Goal: Task Accomplishment & Management: Manage account settings

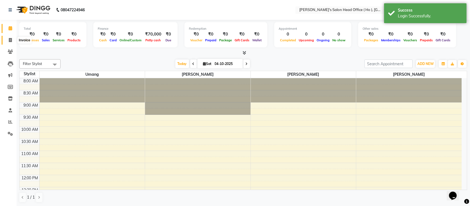
click at [7, 39] on span at bounding box center [11, 40] width 10 height 6
select select "service"
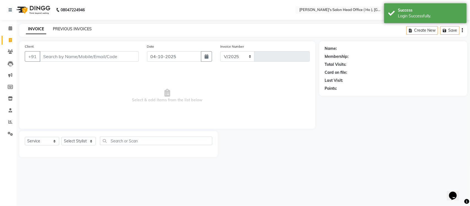
select select "6981"
type input "0007"
click at [71, 30] on link "PREVIOUS INVOICES" at bounding box center [72, 28] width 39 height 5
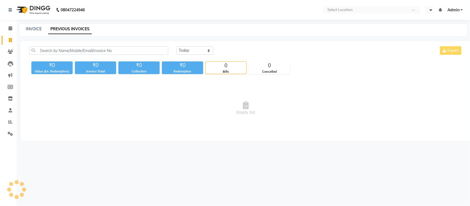
select select "en"
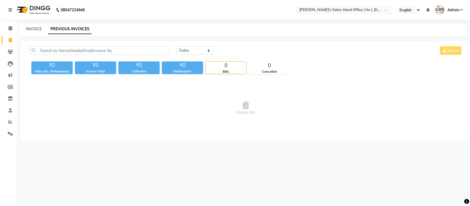
click at [330, 6] on div "Select Location × Sandy Men's Salon Head Office ( Ho ), University Road" at bounding box center [344, 9] width 96 height 7
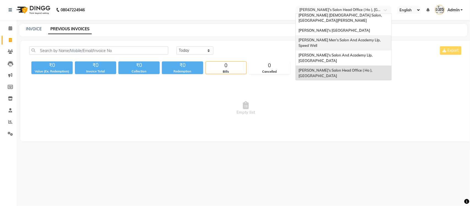
scroll to position [18, 0]
click at [355, 83] on span "[PERSON_NAME] Men's Salon & Academy Llp, [GEOGRAPHIC_DATA]" at bounding box center [338, 88] width 78 height 10
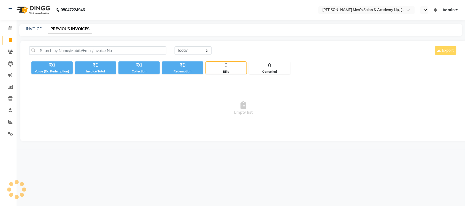
select select "en"
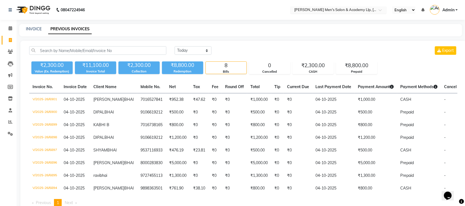
click at [344, 10] on input "text" at bounding box center [333, 11] width 80 height 6
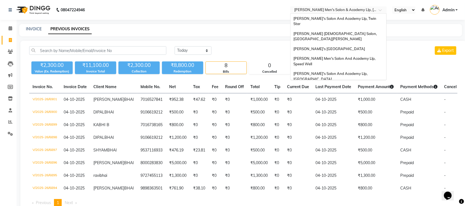
scroll to position [18, 0]
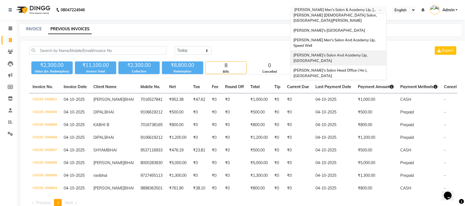
click at [349, 53] on span "[PERSON_NAME]'s Salon And Academy Llp, [GEOGRAPHIC_DATA]" at bounding box center [330, 58] width 75 height 10
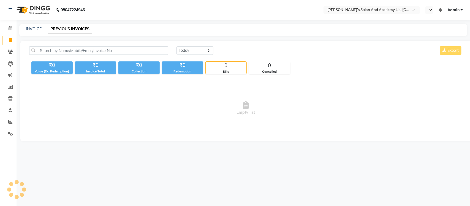
select select "en"
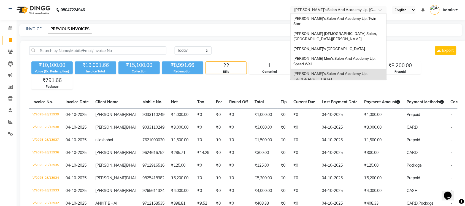
click at [338, 10] on input "text" at bounding box center [333, 11] width 80 height 6
click at [347, 56] on span "[PERSON_NAME] Men's Salon And Academy Llp, Speed Well" at bounding box center [334, 61] width 83 height 10
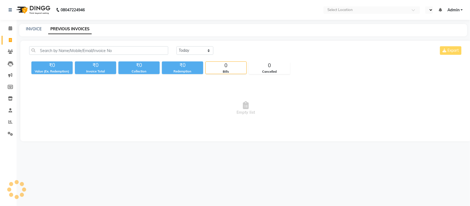
select select "en"
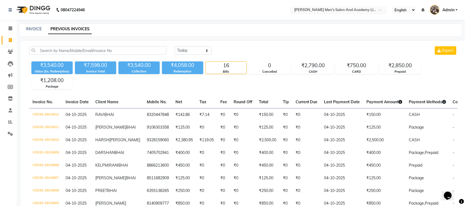
click at [333, 6] on div "Select Location × Sandy Men's Salon And Academy Llp, Speed Well" at bounding box center [338, 9] width 96 height 7
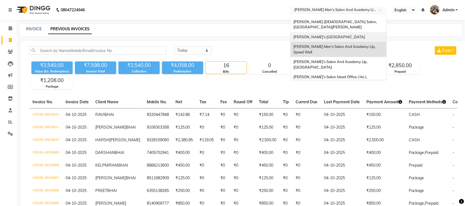
scroll to position [18, 0]
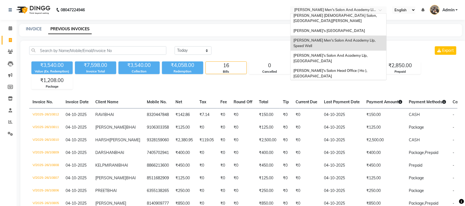
click at [355, 83] on span "[PERSON_NAME] Men's Salon & Academy Llp, [GEOGRAPHIC_DATA]" at bounding box center [332, 88] width 78 height 10
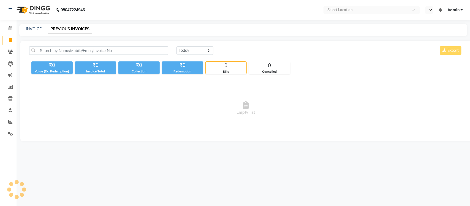
select select "en"
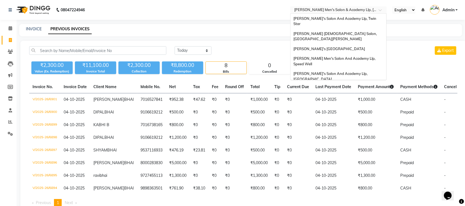
click at [369, 11] on input "text" at bounding box center [333, 11] width 80 height 6
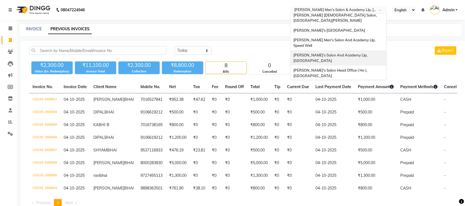
click at [357, 50] on div "[PERSON_NAME]'s Salon And Academy Llp, [GEOGRAPHIC_DATA]" at bounding box center [339, 57] width 96 height 15
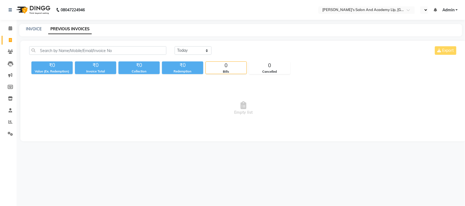
select select "en"
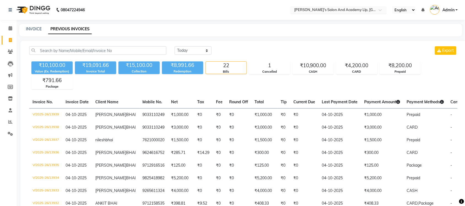
click at [332, 13] on ng-select "Select Location × Sandy Men's Salon And Academy Llp, University Road" at bounding box center [338, 9] width 96 height 7
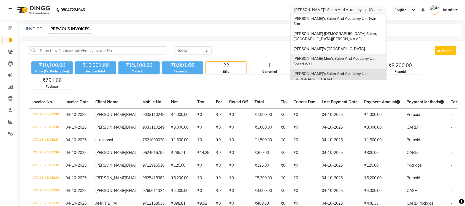
click at [349, 56] on span "[PERSON_NAME] Men's Salon And Academy Llp, Speed Well" at bounding box center [334, 61] width 83 height 10
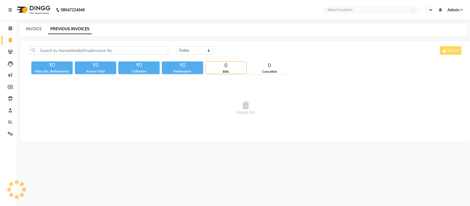
select select "en"
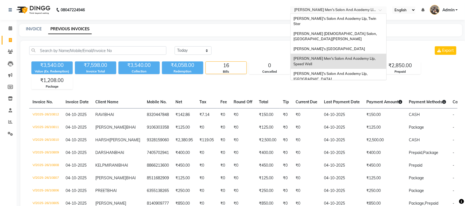
click at [361, 10] on input "text" at bounding box center [333, 11] width 80 height 6
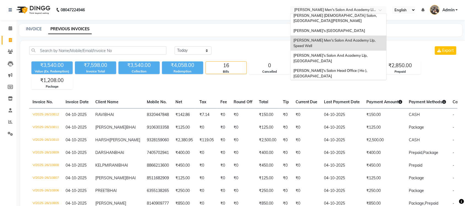
click at [354, 81] on div "[PERSON_NAME] Men's Salon & Academy Llp, [GEOGRAPHIC_DATA]" at bounding box center [339, 88] width 96 height 15
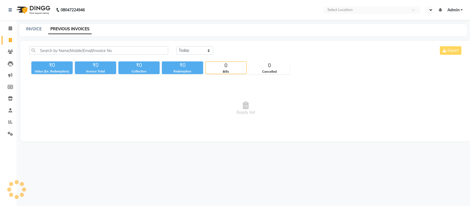
select select "en"
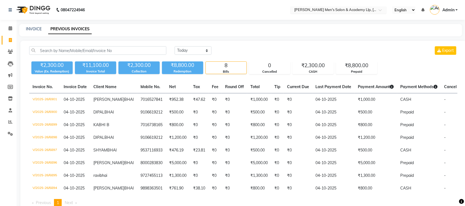
click at [367, 10] on input "text" at bounding box center [333, 11] width 80 height 6
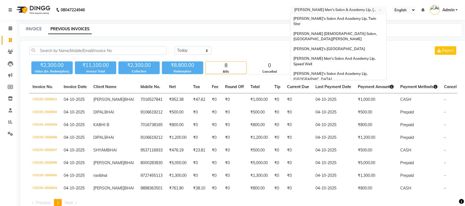
scroll to position [18, 0]
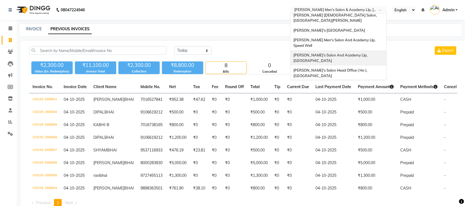
click at [364, 53] on span "[PERSON_NAME]'s Salon And Academy Llp, [GEOGRAPHIC_DATA]" at bounding box center [330, 58] width 75 height 10
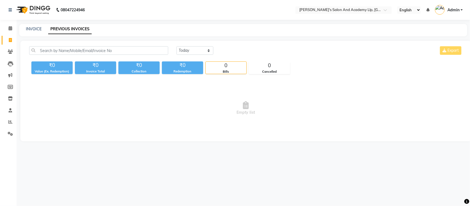
select select "en"
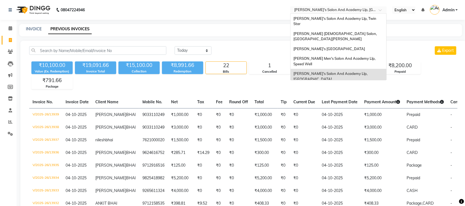
click at [357, 10] on input "text" at bounding box center [333, 11] width 80 height 6
click at [359, 56] on span "[PERSON_NAME] Men's Salon And Academy Llp, Speed Well" at bounding box center [334, 61] width 83 height 10
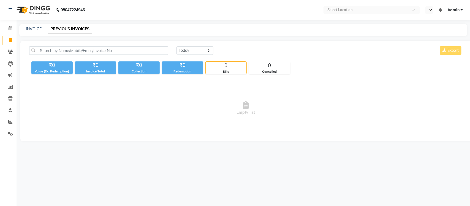
select select "en"
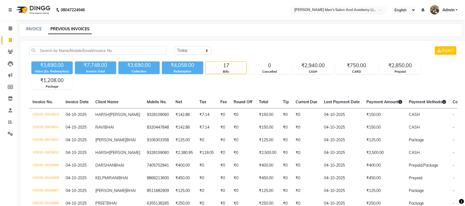
click at [358, 8] on input "text" at bounding box center [333, 11] width 80 height 6
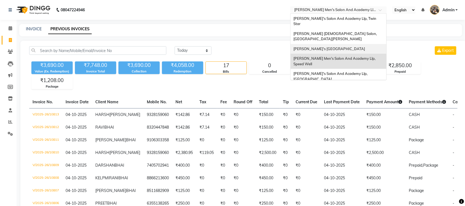
click at [358, 47] on span "[PERSON_NAME]'s [GEOGRAPHIC_DATA]" at bounding box center [329, 49] width 72 height 4
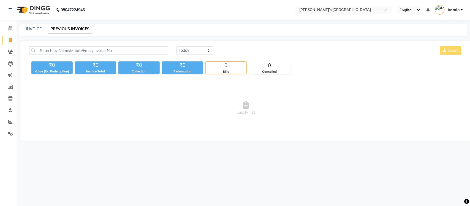
select select "en"
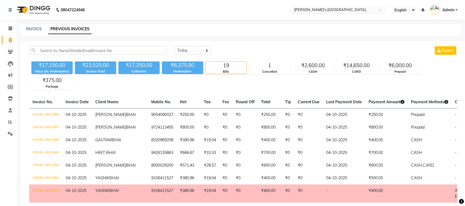
click at [358, 10] on input "text" at bounding box center [333, 11] width 80 height 6
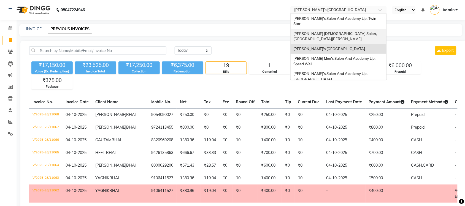
click at [364, 29] on div "[PERSON_NAME] [DEMOGRAPHIC_DATA] Salon, [GEOGRAPHIC_DATA][PERSON_NAME]" at bounding box center [339, 36] width 96 height 15
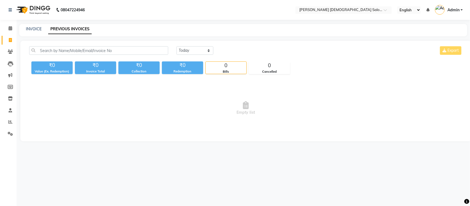
select select "en"
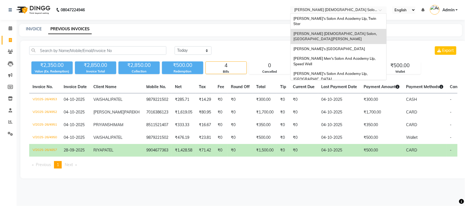
click at [365, 10] on input "text" at bounding box center [333, 11] width 80 height 6
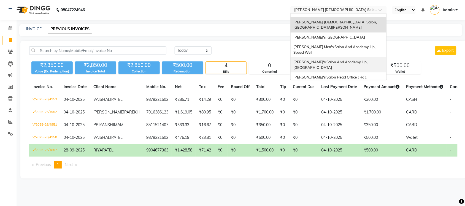
scroll to position [18, 0]
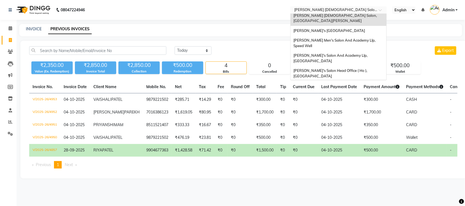
click at [353, 83] on span "[PERSON_NAME] Men's Salon & Academy Llp, [GEOGRAPHIC_DATA]" at bounding box center [332, 88] width 78 height 10
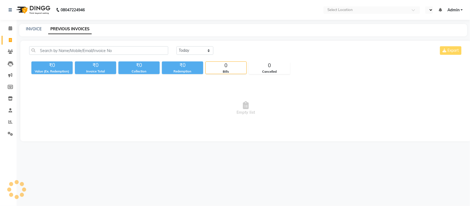
select select "en"
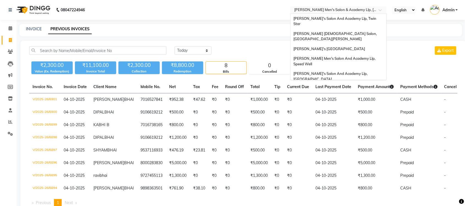
click at [361, 8] on input "text" at bounding box center [333, 11] width 80 height 6
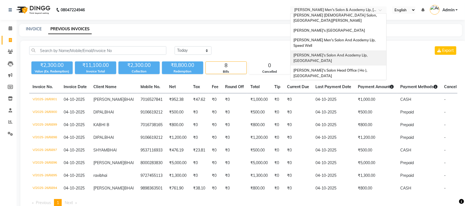
click at [363, 50] on div "[PERSON_NAME]'s Salon And Academy Llp, [GEOGRAPHIC_DATA]" at bounding box center [339, 57] width 96 height 15
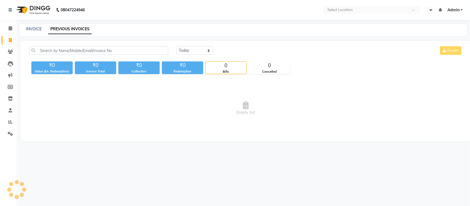
select select "en"
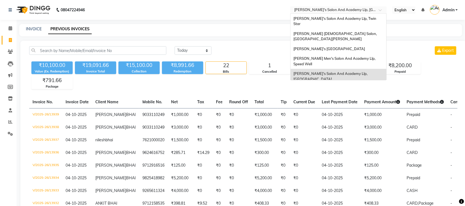
click at [367, 8] on input "text" at bounding box center [333, 11] width 80 height 6
click at [360, 56] on span "[PERSON_NAME] Men's Salon And Academy Llp, Speed Well" at bounding box center [334, 61] width 83 height 10
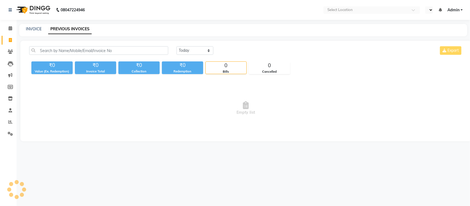
select select "en"
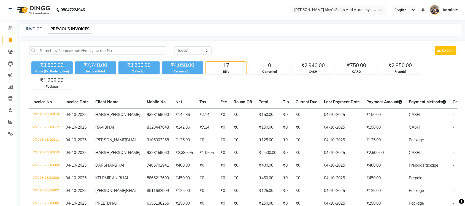
click at [360, 11] on input "text" at bounding box center [333, 11] width 80 height 6
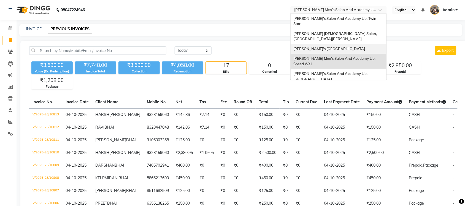
click at [364, 47] on span "[PERSON_NAME]'s [GEOGRAPHIC_DATA]" at bounding box center [329, 49] width 72 height 4
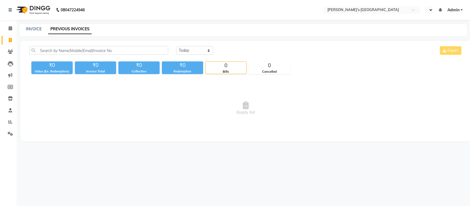
select select "en"
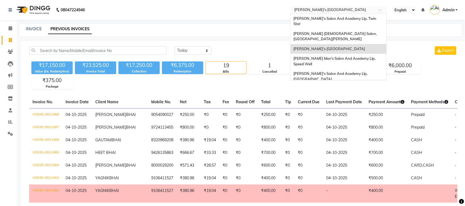
click at [363, 9] on input "text" at bounding box center [333, 11] width 80 height 6
click at [358, 30] on div "[PERSON_NAME] [DEMOGRAPHIC_DATA] Salon, [GEOGRAPHIC_DATA][PERSON_NAME]" at bounding box center [339, 36] width 96 height 15
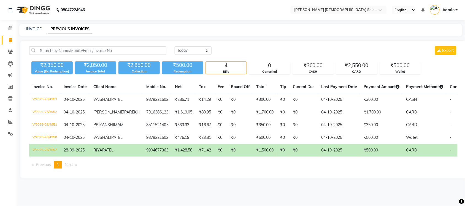
select select "en"
click at [361, 9] on input "text" at bounding box center [333, 11] width 80 height 6
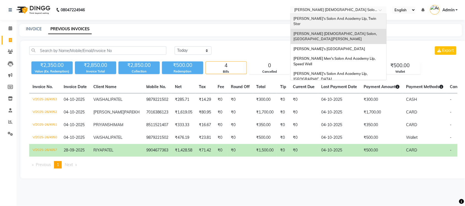
click at [357, 21] on div "[PERSON_NAME]'s Salon And Academy Llp, Twin Star" at bounding box center [339, 21] width 96 height 15
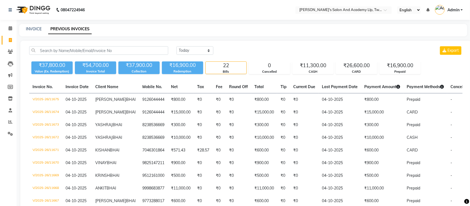
select select "en"
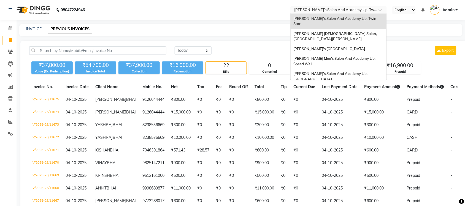
click at [344, 7] on div "× Sandy Men's Salon And Academy Llp, Twin Star" at bounding box center [335, 10] width 83 height 6
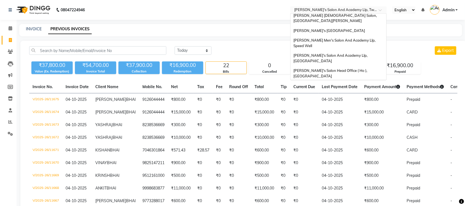
click at [350, 83] on span "[PERSON_NAME] Men's Salon & Academy Llp, [GEOGRAPHIC_DATA]" at bounding box center [332, 88] width 78 height 10
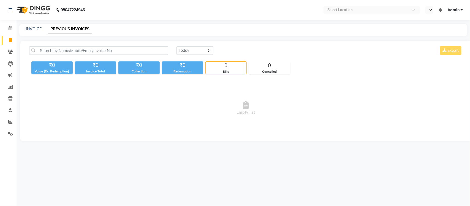
select select "en"
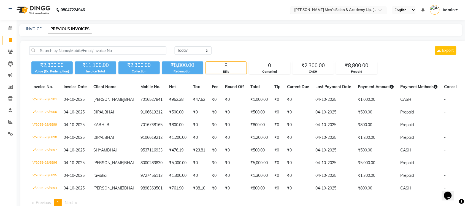
click at [353, 11] on input "text" at bounding box center [333, 11] width 80 height 6
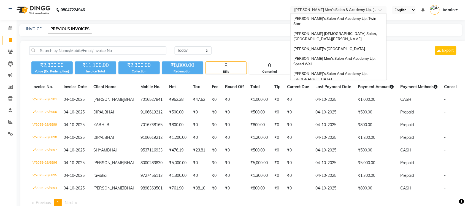
scroll to position [18, 0]
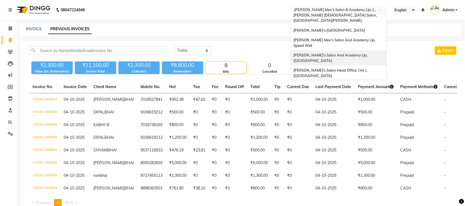
click at [361, 53] on span "[PERSON_NAME]'s Salon And Academy Llp, [GEOGRAPHIC_DATA]" at bounding box center [330, 58] width 75 height 10
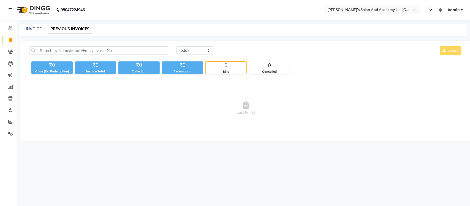
select select "en"
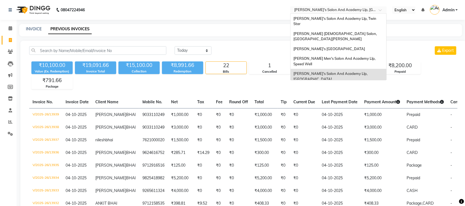
click at [363, 9] on input "text" at bounding box center [333, 11] width 80 height 6
click at [363, 56] on span "[PERSON_NAME] Men's Salon And Academy Llp, Speed Well" at bounding box center [334, 61] width 83 height 10
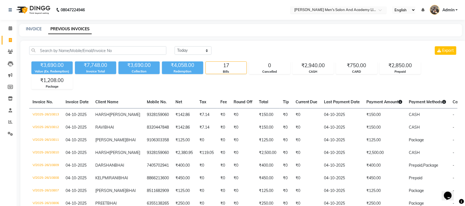
click at [362, 12] on input "text" at bounding box center [333, 11] width 80 height 6
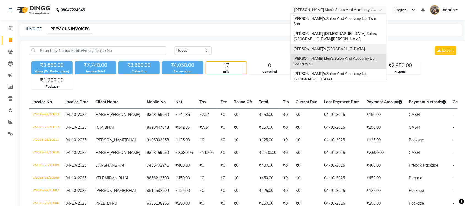
click at [363, 47] on span "[PERSON_NAME]'s [GEOGRAPHIC_DATA]" at bounding box center [329, 49] width 72 height 4
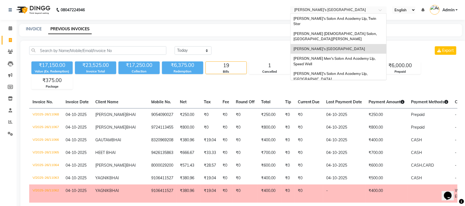
click at [349, 8] on input "text" at bounding box center [333, 11] width 80 height 6
click at [352, 29] on div "[PERSON_NAME] [DEMOGRAPHIC_DATA] Salon, [GEOGRAPHIC_DATA][PERSON_NAME]" at bounding box center [339, 36] width 96 height 15
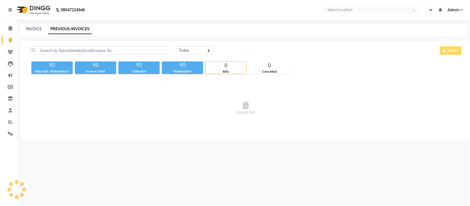
select select "en"
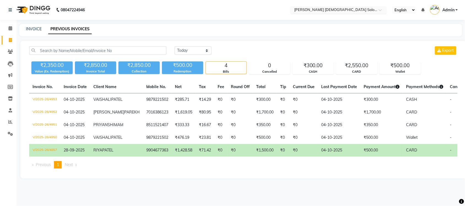
click at [344, 10] on input "text" at bounding box center [333, 11] width 80 height 6
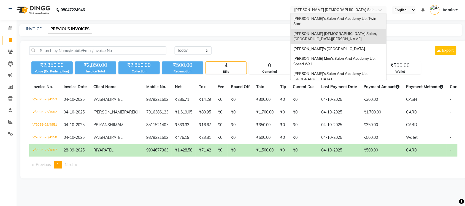
click at [346, 20] on span "Sandy Men's Salon And Academy Llp, Twin Star" at bounding box center [335, 21] width 84 height 10
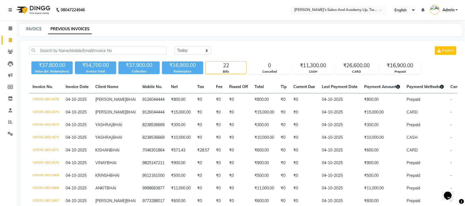
click at [340, 10] on input "text" at bounding box center [333, 11] width 80 height 6
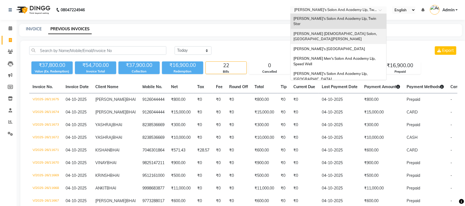
click at [341, 31] on span "[PERSON_NAME] [DEMOGRAPHIC_DATA] Salon, [GEOGRAPHIC_DATA][PERSON_NAME]" at bounding box center [335, 36] width 84 height 10
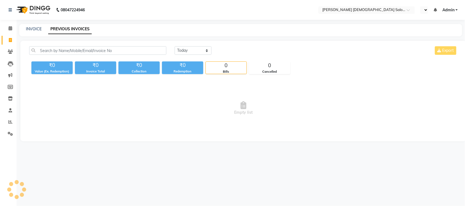
select select "en"
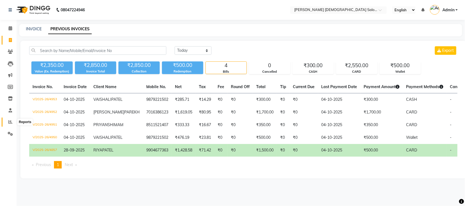
click at [8, 123] on icon at bounding box center [10, 122] width 4 height 4
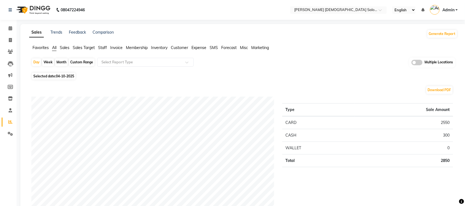
click at [420, 66] on div "Multiple Locations" at bounding box center [432, 63] width 46 height 10
click at [417, 63] on span at bounding box center [417, 63] width 11 height 6
click at [412, 63] on input "checkbox" at bounding box center [412, 63] width 0 height 0
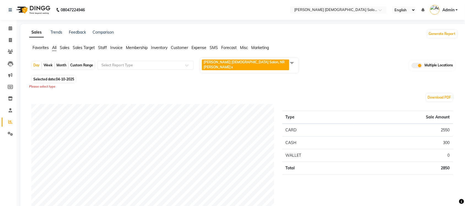
click at [286, 65] on span "Elaine Ladies Salon, NR Balaji Hall x" at bounding box center [250, 65] width 98 height 15
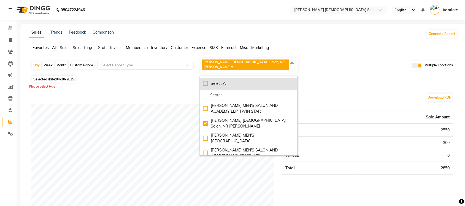
click at [207, 81] on div "Select All" at bounding box center [249, 84] width 92 height 6
checkbox input "true"
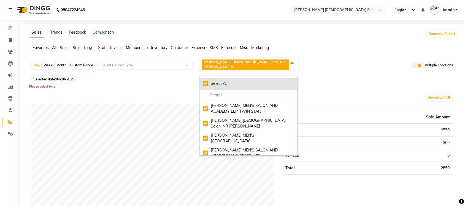
checkbox input "true"
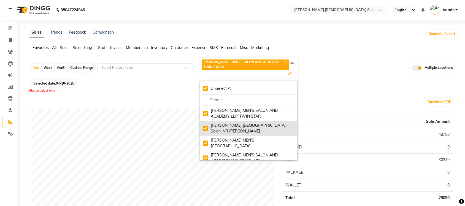
click at [204, 125] on div "Elaine Ladies Salon, NR Balaji Hall" at bounding box center [249, 129] width 92 height 12
checkbox input "false"
click at [206, 126] on div "Elaine Ladies Salon, NR Balaji Hall" at bounding box center [249, 129] width 92 height 12
checkbox input "true"
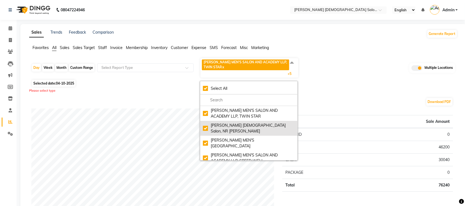
checkbox input "true"
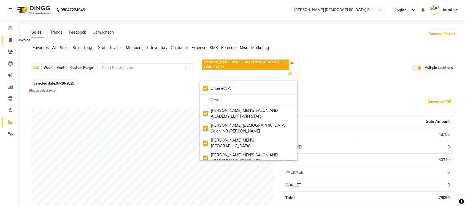
click at [12, 43] on span at bounding box center [11, 40] width 10 height 6
select select "service"
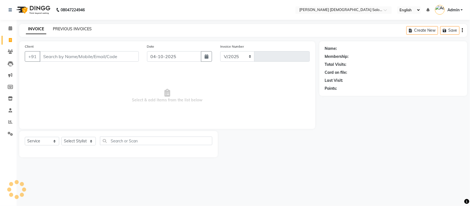
select select "7542"
type input "4954"
click at [61, 31] on link "PREVIOUS INVOICES" at bounding box center [72, 28] width 39 height 5
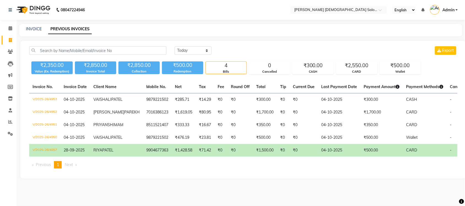
click at [259, 16] on nav "08047224946 Select Location × Elaine Ladies Salon, Nr Balaji Hall English ENGLI…" at bounding box center [232, 10] width 465 height 20
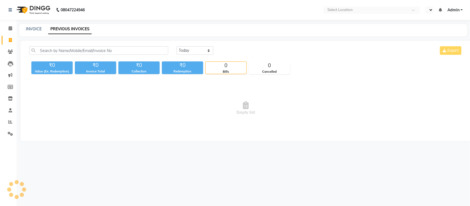
select select "en"
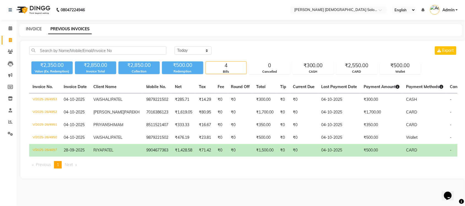
click at [39, 29] on link "INVOICE" at bounding box center [34, 28] width 16 height 5
select select "7542"
select select "service"
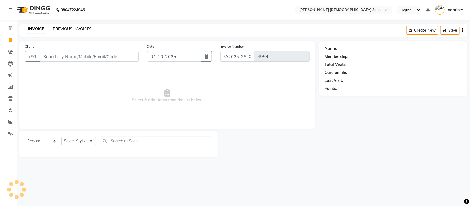
click at [62, 30] on link "PREVIOUS INVOICES" at bounding box center [72, 28] width 39 height 5
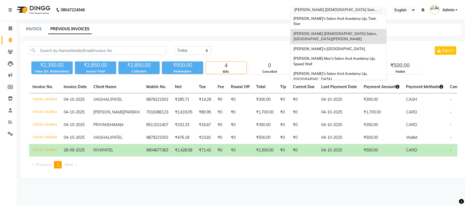
click at [347, 10] on input "text" at bounding box center [333, 11] width 80 height 6
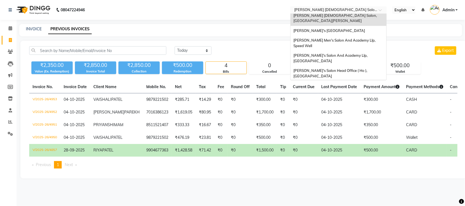
scroll to position [8, 0]
click at [360, 83] on span "[PERSON_NAME] Men's Salon & Academy Llp, [GEOGRAPHIC_DATA]" at bounding box center [332, 88] width 78 height 10
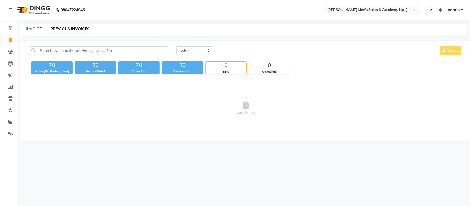
select select "en"
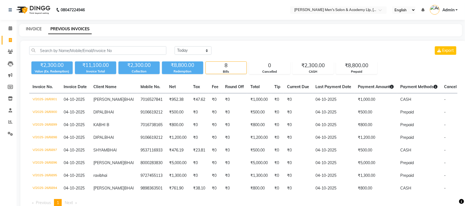
click at [39, 28] on link "INVOICE" at bounding box center [34, 28] width 16 height 5
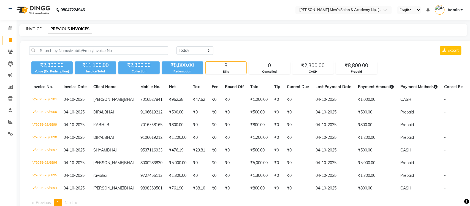
select select "8248"
select select "service"
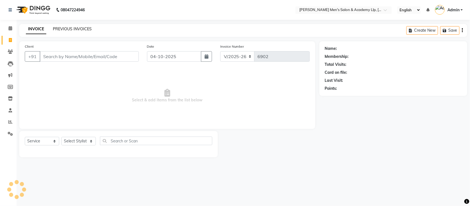
click at [72, 28] on link "PREVIOUS INVOICES" at bounding box center [72, 28] width 39 height 5
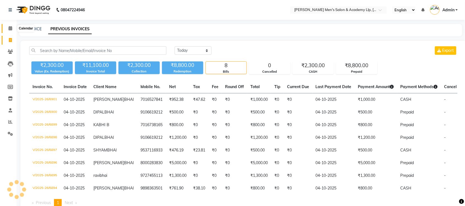
click at [12, 26] on span at bounding box center [11, 28] width 10 height 6
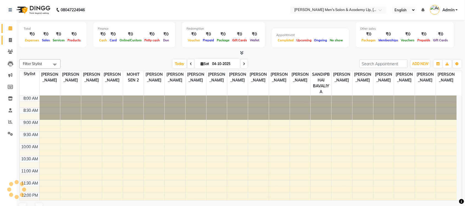
click at [12, 39] on span at bounding box center [11, 40] width 10 height 6
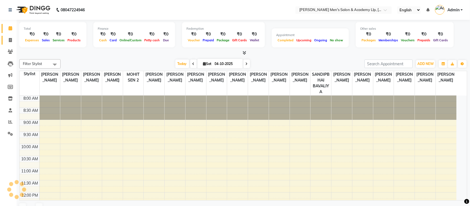
select select "service"
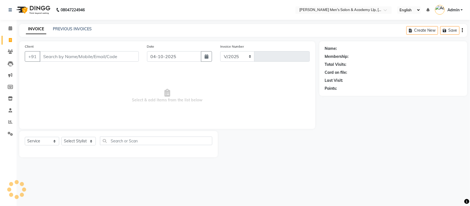
select select "8248"
type input "6902"
click at [60, 29] on link "PREVIOUS INVOICES" at bounding box center [72, 28] width 39 height 5
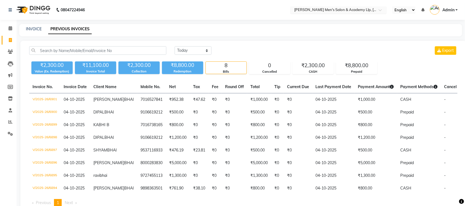
click at [348, 9] on input "text" at bounding box center [333, 11] width 80 height 6
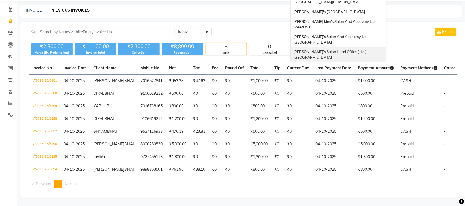
scroll to position [34, 0]
click at [339, 65] on span "[PERSON_NAME] Men's Salon & Academy Llp, [GEOGRAPHIC_DATA]" at bounding box center [332, 70] width 78 height 10
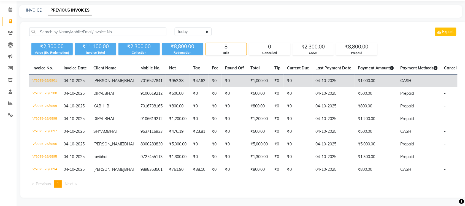
scroll to position [0, 0]
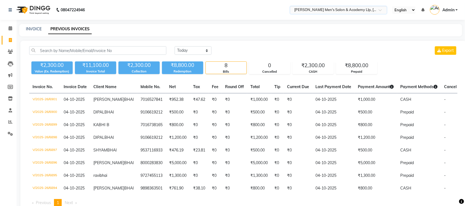
click at [362, 10] on input "text" at bounding box center [333, 11] width 80 height 6
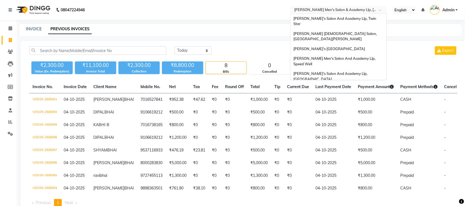
scroll to position [18, 0]
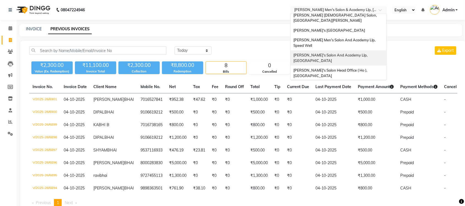
click at [344, 50] on div "[PERSON_NAME]'s Salon And Academy Llp, [GEOGRAPHIC_DATA]" at bounding box center [339, 57] width 96 height 15
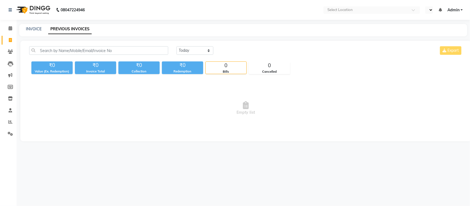
select select "en"
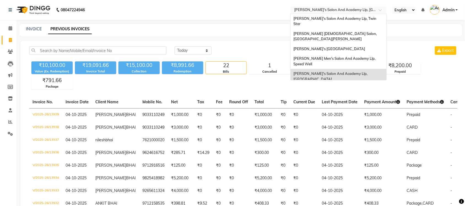
click at [369, 8] on input "text" at bounding box center [333, 11] width 80 height 6
click at [365, 56] on span "[PERSON_NAME] Men's Salon And Academy Llp, Speed Well" at bounding box center [334, 61] width 83 height 10
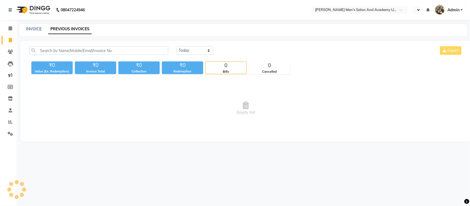
select select "en"
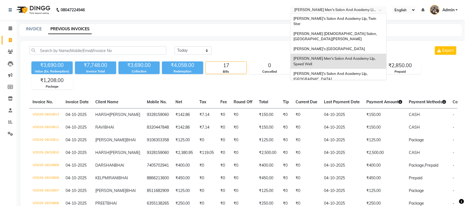
click at [370, 8] on input "text" at bounding box center [333, 11] width 80 height 6
click at [365, 47] on span "[PERSON_NAME]'s [GEOGRAPHIC_DATA]" at bounding box center [329, 49] width 72 height 4
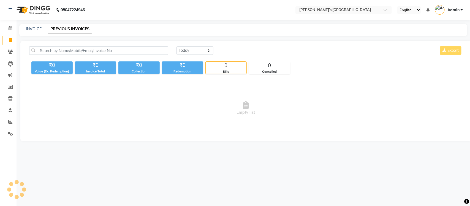
select select "en"
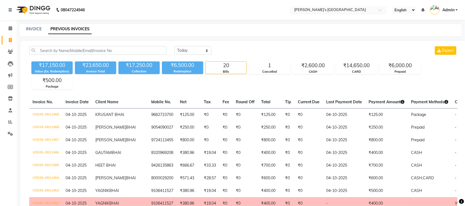
click at [357, 11] on input "text" at bounding box center [333, 11] width 80 height 6
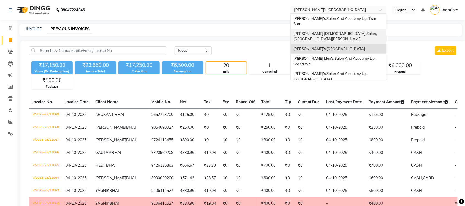
click at [355, 29] on div "Elaine Ladies Salon, Nr Balaji Hall" at bounding box center [339, 36] width 96 height 15
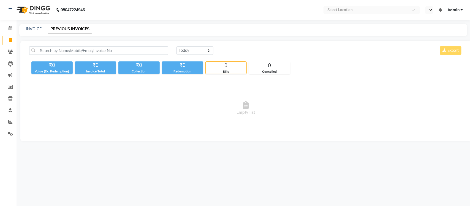
select select "en"
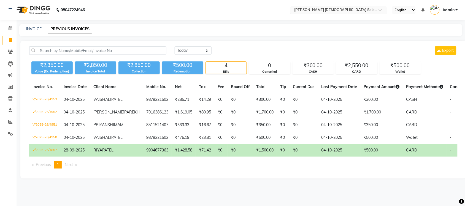
click at [353, 10] on input "text" at bounding box center [333, 11] width 80 height 6
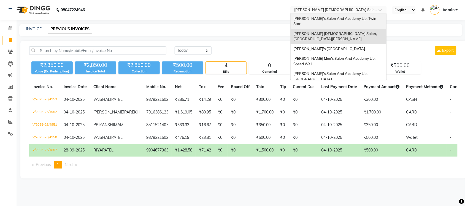
click at [352, 17] on span "[PERSON_NAME]'s Salon And Academy Llp, Twin Star" at bounding box center [335, 21] width 84 height 10
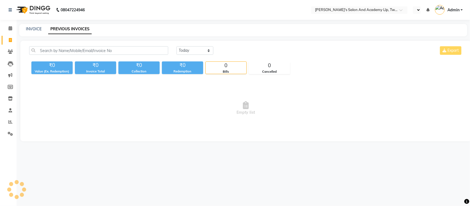
select select "en"
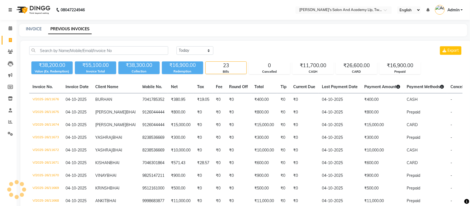
select select "en"
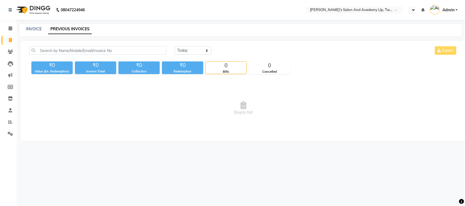
select select "en"
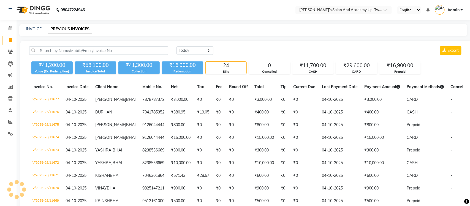
select select "en"
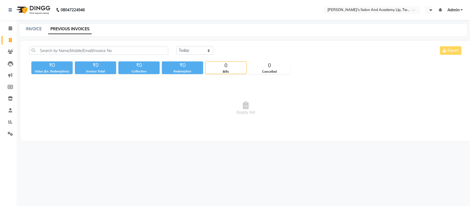
select select "en"
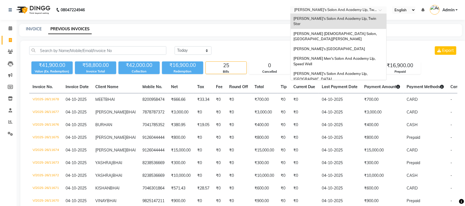
click at [366, 10] on input "text" at bounding box center [333, 11] width 80 height 6
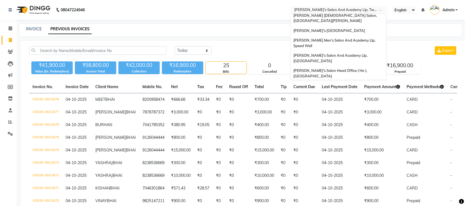
click at [357, 81] on div "[PERSON_NAME] Men's Salon & Academy Llp, [GEOGRAPHIC_DATA]" at bounding box center [339, 88] width 96 height 15
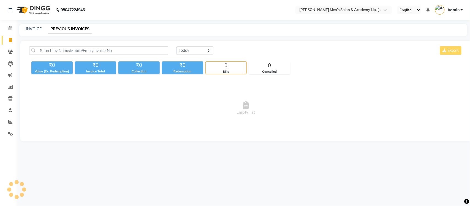
select select "en"
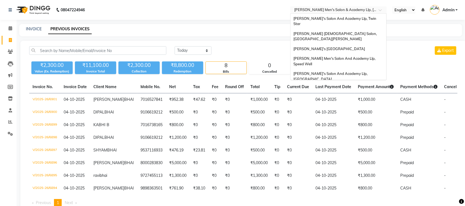
click at [351, 9] on input "text" at bounding box center [333, 11] width 80 height 6
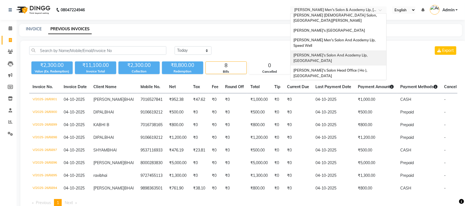
click at [359, 53] on span "[PERSON_NAME]'s Salon And Academy Llp, [GEOGRAPHIC_DATA]" at bounding box center [330, 58] width 75 height 10
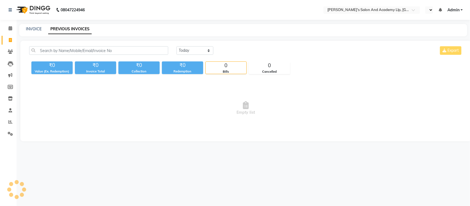
select select "en"
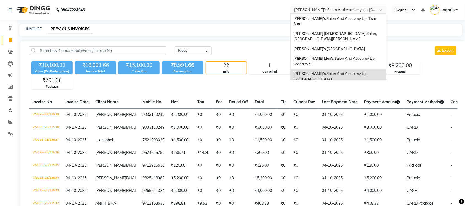
click at [371, 9] on input "text" at bounding box center [333, 11] width 80 height 6
click at [360, 56] on span "[PERSON_NAME] Men's Salon And Academy Llp, Speed Well" at bounding box center [334, 61] width 83 height 10
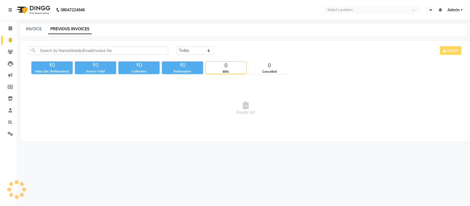
select select "en"
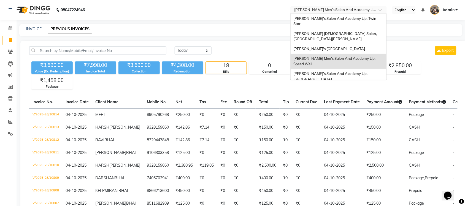
click at [360, 8] on input "text" at bounding box center [333, 11] width 80 height 6
click at [354, 47] on span "[PERSON_NAME]'s [GEOGRAPHIC_DATA]" at bounding box center [329, 49] width 72 height 4
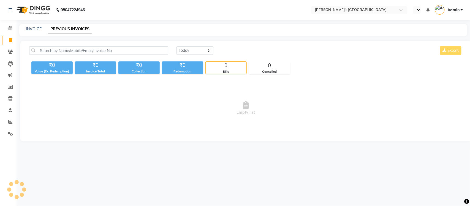
select select "en"
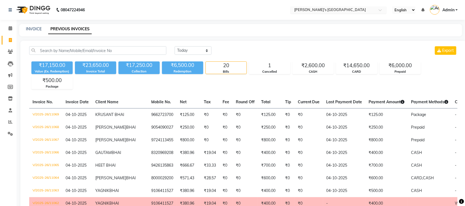
click at [360, 8] on input "text" at bounding box center [333, 11] width 80 height 6
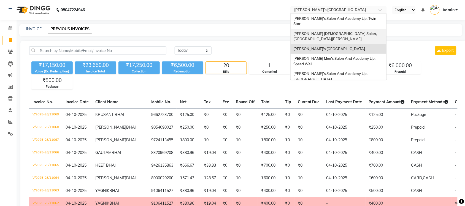
click at [357, 31] on div "[PERSON_NAME] [DEMOGRAPHIC_DATA] Salon, [GEOGRAPHIC_DATA][PERSON_NAME]" at bounding box center [339, 36] width 96 height 15
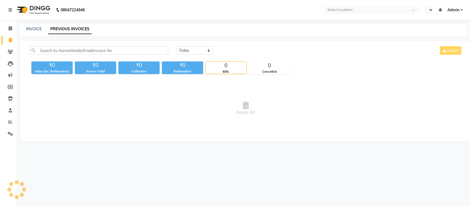
select select "en"
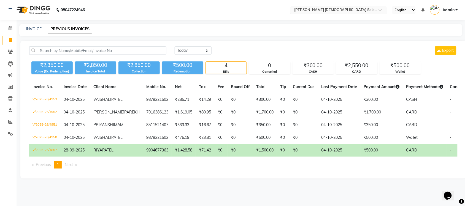
click at [345, 9] on input "text" at bounding box center [333, 11] width 80 height 6
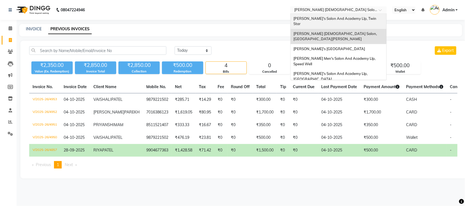
click at [346, 19] on span "[PERSON_NAME]'s Salon And Academy Llp, Twin Star" at bounding box center [335, 21] width 84 height 10
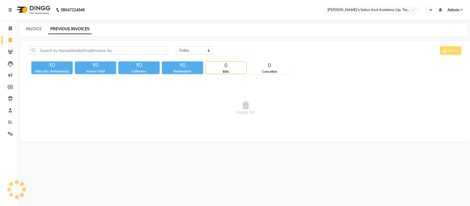
select select "en"
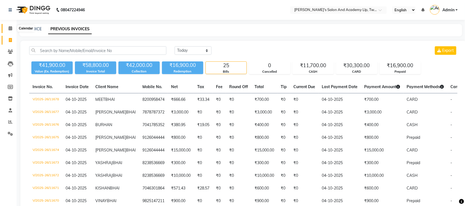
drag, startPoint x: 14, startPoint y: 27, endPoint x: 6, endPoint y: 39, distance: 14.5
click at [14, 27] on span at bounding box center [11, 28] width 10 height 6
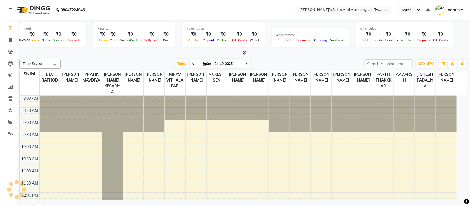
click at [6, 40] on span at bounding box center [11, 40] width 10 height 6
select select "service"
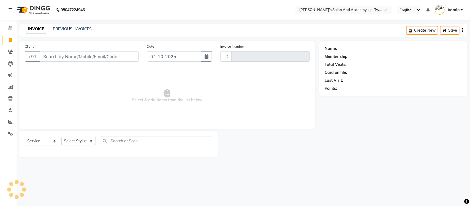
type input "11679"
select select "6985"
click at [83, 29] on link "PREVIOUS INVOICES" at bounding box center [72, 28] width 39 height 5
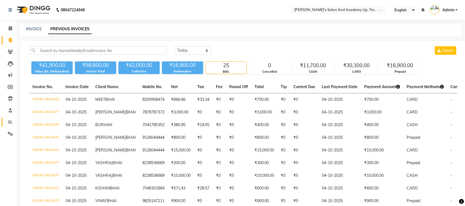
click at [10, 118] on link "Reports" at bounding box center [8, 122] width 13 height 9
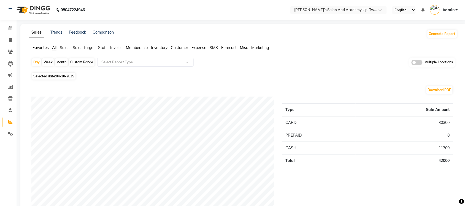
click at [415, 60] on span at bounding box center [417, 63] width 11 height 6
click at [412, 63] on input "checkbox" at bounding box center [412, 63] width 0 height 0
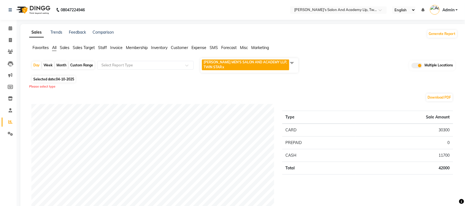
click at [294, 65] on span at bounding box center [292, 63] width 11 height 10
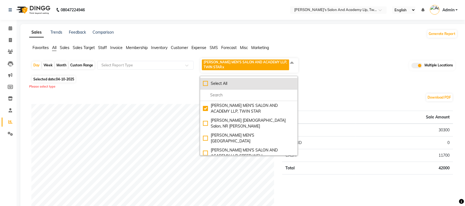
click at [202, 83] on li "Select All" at bounding box center [248, 84] width 97 height 12
checkbox input "true"
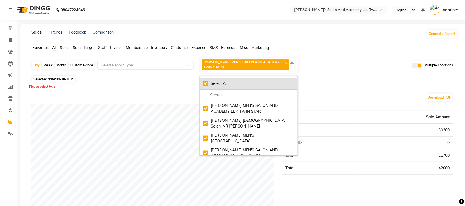
checkbox input "true"
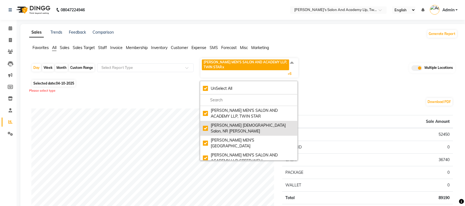
click at [209, 123] on div "Elaine Ladies Salon, NR Balaji Hall" at bounding box center [249, 129] width 92 height 12
checkbox input "false"
click at [207, 124] on div "Elaine Ladies Salon, NR Balaji Hall" at bounding box center [249, 129] width 92 height 12
checkbox input "true"
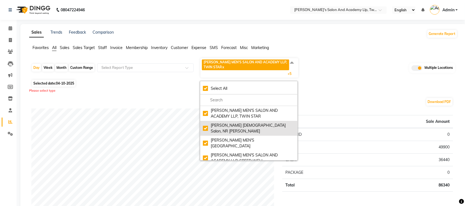
checkbox input "true"
click at [207, 124] on div "Elaine Ladies Salon, NR Balaji Hall" at bounding box center [249, 129] width 92 height 12
checkbox input "false"
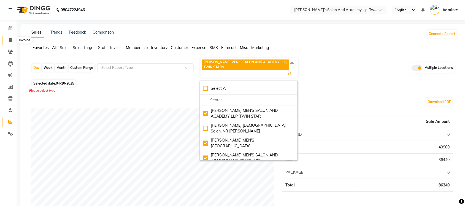
click at [8, 41] on span at bounding box center [11, 40] width 10 height 6
select select "service"
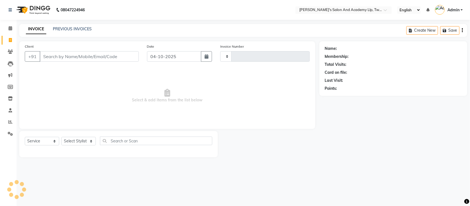
type input "11680"
select select "6985"
click at [85, 28] on link "PREVIOUS INVOICES" at bounding box center [72, 28] width 39 height 5
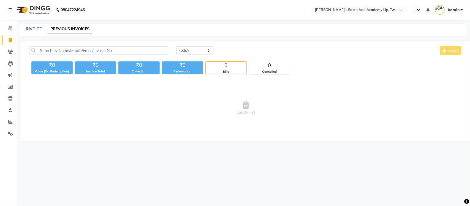
select select "en"
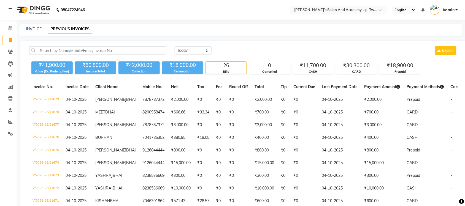
drag, startPoint x: 367, startPoint y: 6, endPoint x: 366, endPoint y: 9, distance: 3.6
click at [367, 5] on nav "08047224946 Select Location × Sandy Men's Salon And Academy Llp, Twin Star Engl…" at bounding box center [232, 10] width 465 height 20
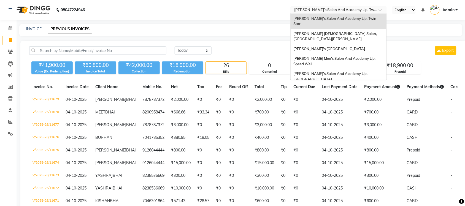
click at [367, 9] on input "text" at bounding box center [333, 11] width 80 height 6
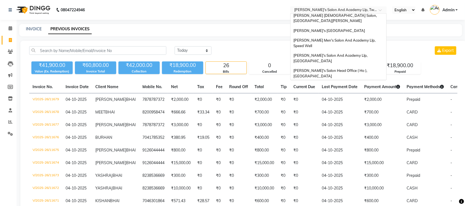
click at [351, 83] on span "[PERSON_NAME] Men's Salon & Academy Llp, [GEOGRAPHIC_DATA]" at bounding box center [332, 88] width 78 height 10
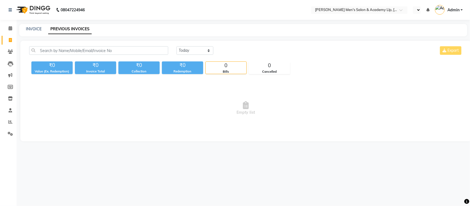
select select "en"
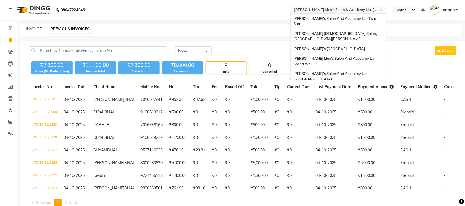
click at [369, 12] on input "text" at bounding box center [333, 11] width 80 height 6
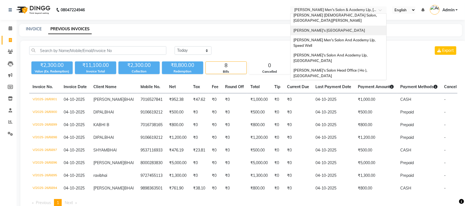
click at [355, 28] on span "[PERSON_NAME]'s [GEOGRAPHIC_DATA]" at bounding box center [329, 30] width 72 height 4
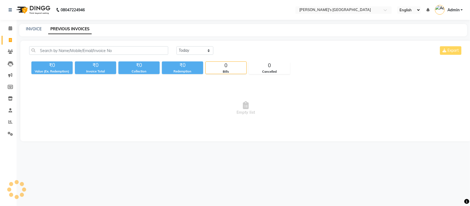
select select "en"
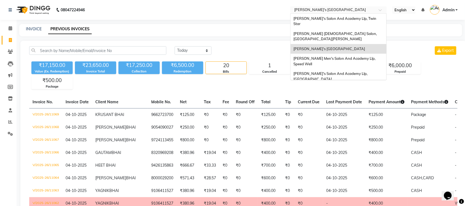
click at [351, 9] on input "text" at bounding box center [333, 11] width 80 height 6
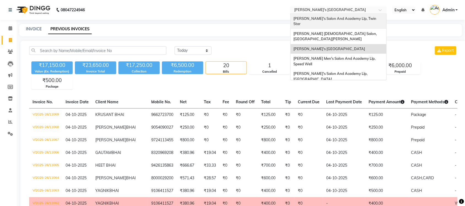
click at [358, 18] on span "[PERSON_NAME]'s Salon And Academy Llp, Twin Star" at bounding box center [335, 21] width 84 height 10
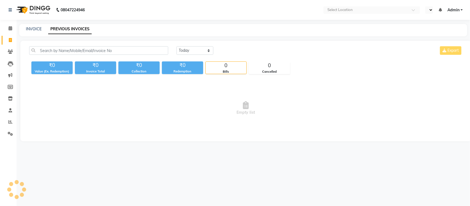
select select "en"
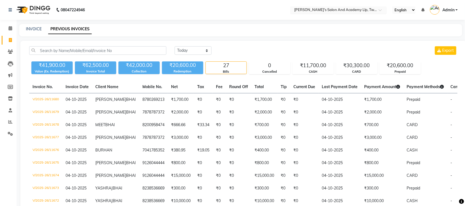
click at [328, 12] on input "text" at bounding box center [333, 11] width 80 height 6
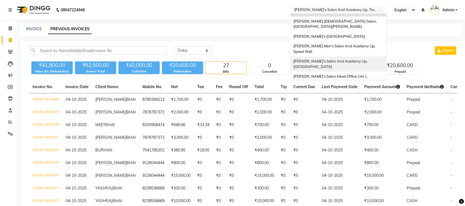
scroll to position [18, 0]
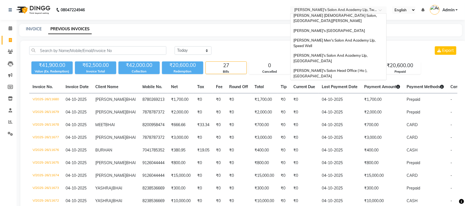
click at [339, 83] on span "[PERSON_NAME] Men's Salon & Academy Llp, [GEOGRAPHIC_DATA]" at bounding box center [332, 88] width 78 height 10
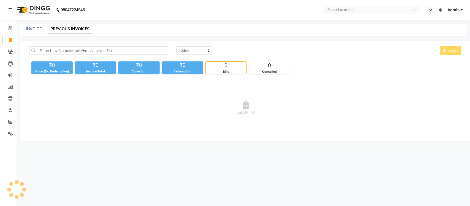
select select "en"
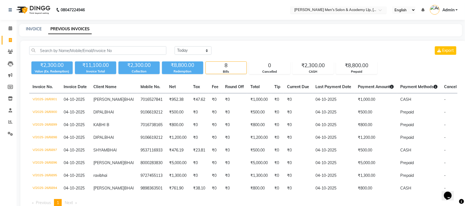
click at [349, 10] on input "text" at bounding box center [333, 11] width 80 height 6
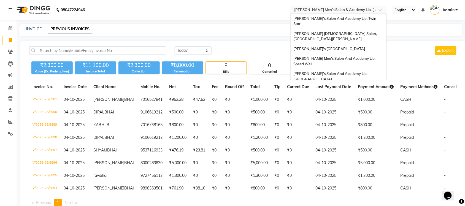
scroll to position [18, 0]
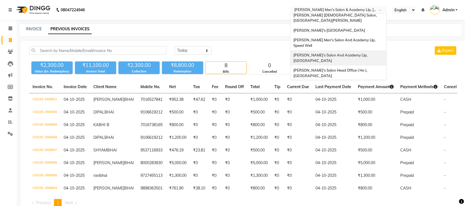
click at [353, 53] on span "[PERSON_NAME]'s Salon And Academy Llp, [GEOGRAPHIC_DATA]" at bounding box center [330, 58] width 75 height 10
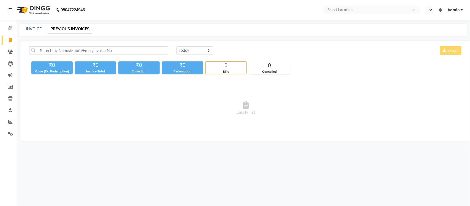
select select "en"
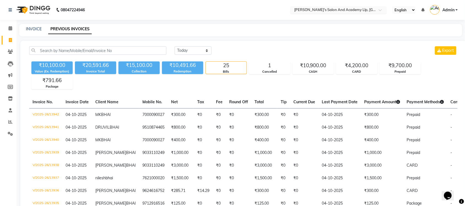
click at [371, 9] on input "text" at bounding box center [333, 11] width 80 height 6
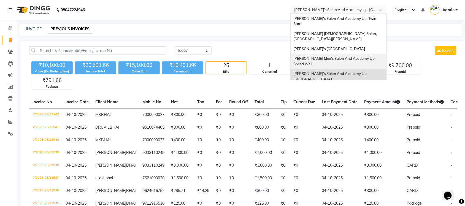
click at [356, 54] on div "[PERSON_NAME] Men's Salon And Academy Llp, Speed Well" at bounding box center [339, 61] width 96 height 15
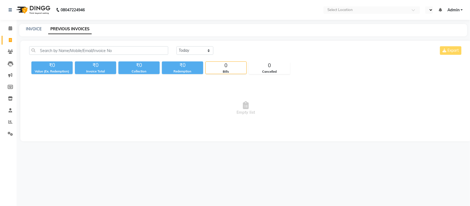
select select "en"
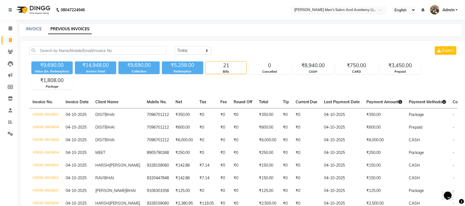
click at [341, 8] on input "text" at bounding box center [333, 11] width 80 height 6
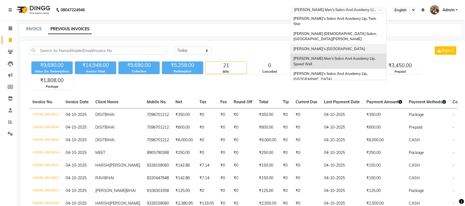
click at [365, 47] on span "[PERSON_NAME]'s [GEOGRAPHIC_DATA]" at bounding box center [329, 49] width 72 height 4
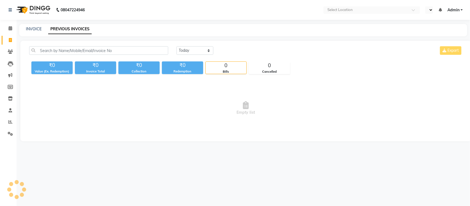
select select "en"
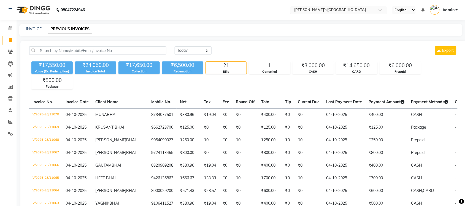
click at [366, 8] on input "text" at bounding box center [333, 11] width 80 height 6
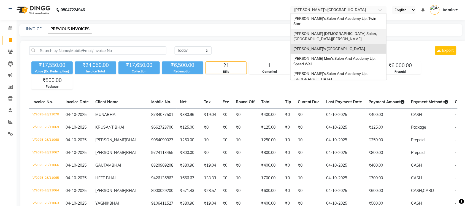
click at [362, 29] on div "[PERSON_NAME] [DEMOGRAPHIC_DATA] Salon, [GEOGRAPHIC_DATA][PERSON_NAME]" at bounding box center [339, 36] width 96 height 15
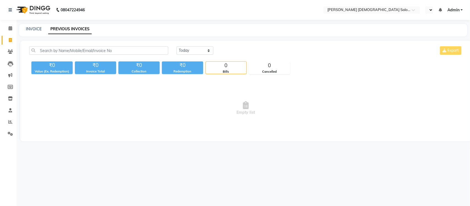
select select "en"
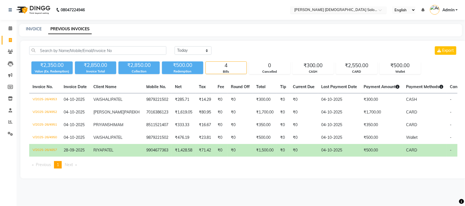
click at [343, 10] on input "text" at bounding box center [333, 11] width 80 height 6
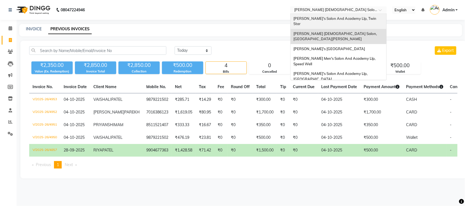
click at [337, 20] on span "[PERSON_NAME]'s Salon And Academy Llp, Twin Star" at bounding box center [335, 21] width 84 height 10
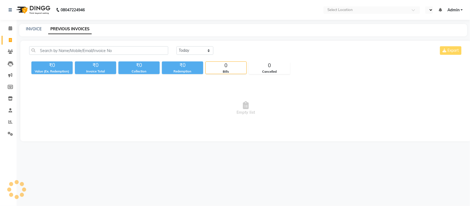
select select "en"
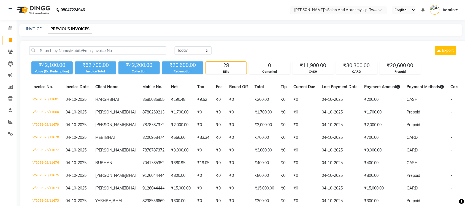
click at [358, 11] on input "text" at bounding box center [333, 11] width 80 height 6
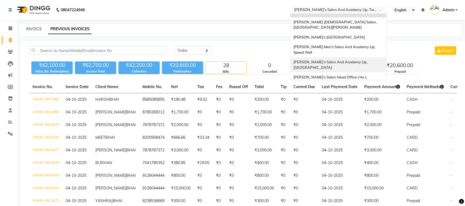
scroll to position [18, 0]
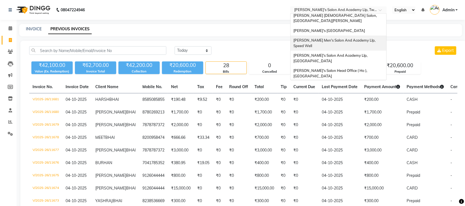
click at [357, 38] on span "[PERSON_NAME] Men's Salon And Academy Llp, Speed Well" at bounding box center [334, 43] width 83 height 10
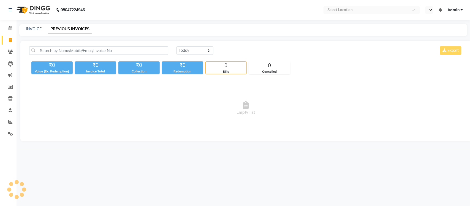
select select "en"
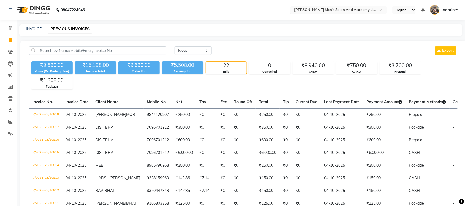
click at [363, 13] on ng-select "Select Location × [PERSON_NAME]'s Salon And Academy Llp, Speed Well" at bounding box center [338, 9] width 96 height 7
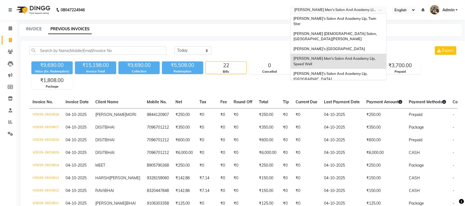
scroll to position [18, 0]
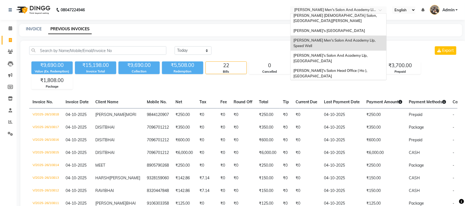
click at [363, 81] on div "[PERSON_NAME] Men's Salon & Academy Llp, [GEOGRAPHIC_DATA]" at bounding box center [339, 88] width 96 height 15
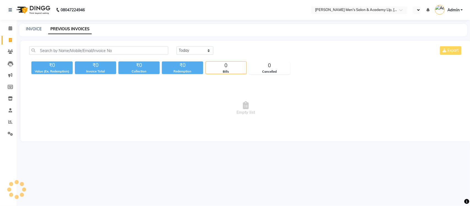
select select "en"
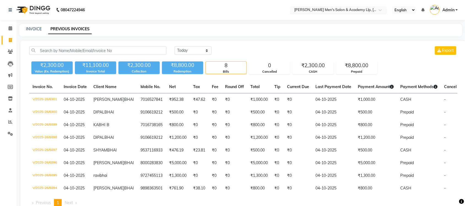
click at [367, 10] on input "text" at bounding box center [333, 11] width 80 height 6
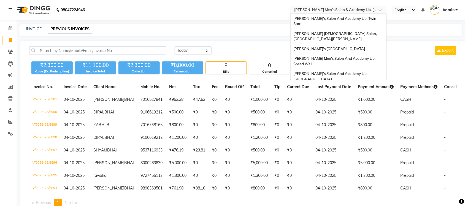
scroll to position [18, 0]
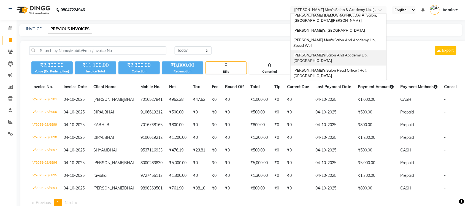
click at [365, 50] on div "Sandy Men's Salon And Academy Llp, University Road" at bounding box center [339, 57] width 96 height 15
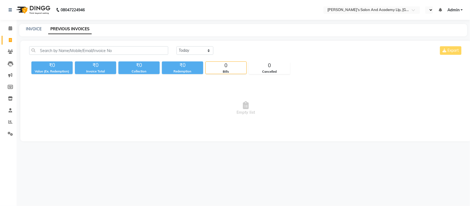
select select "en"
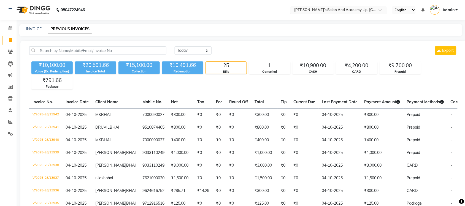
click at [362, 10] on input "text" at bounding box center [333, 11] width 80 height 6
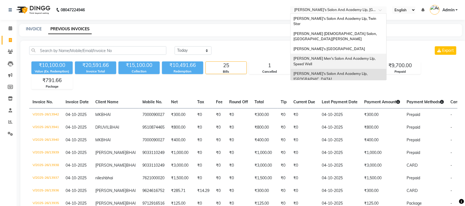
click at [364, 54] on div "[PERSON_NAME] Men's Salon And Academy Llp, Speed Well" at bounding box center [339, 61] width 96 height 15
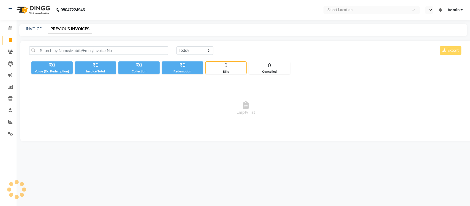
select select "en"
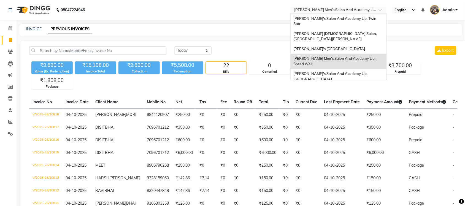
click at [367, 11] on input "text" at bounding box center [333, 11] width 80 height 6
click at [368, 44] on div "Sandy Men's Salon And Academy Llp, Mavdi Main Road" at bounding box center [339, 49] width 96 height 10
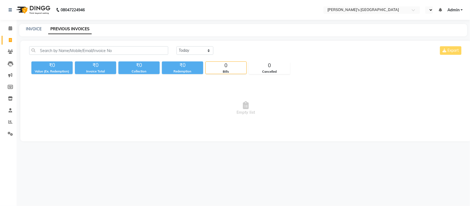
select select "en"
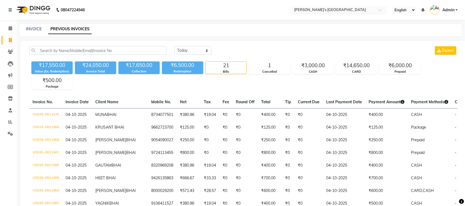
click at [375, 9] on div at bounding box center [338, 11] width 96 height 6
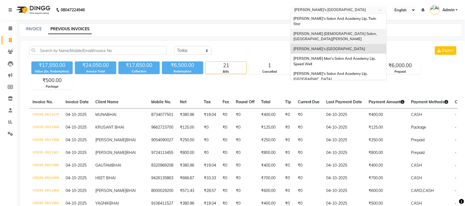
click at [365, 31] on div "[PERSON_NAME] [DEMOGRAPHIC_DATA] Salon, [GEOGRAPHIC_DATA][PERSON_NAME]" at bounding box center [339, 36] width 96 height 15
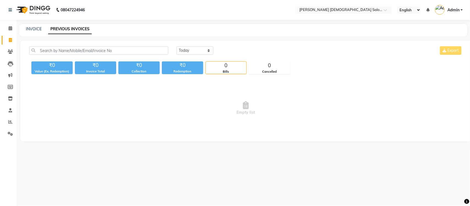
select select "en"
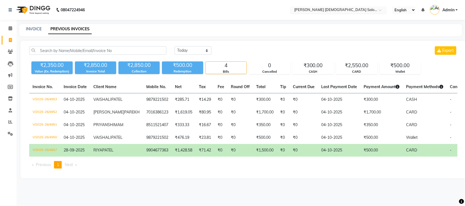
click at [358, 9] on input "text" at bounding box center [333, 11] width 80 height 6
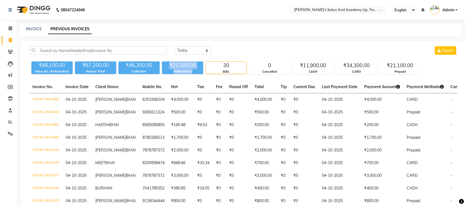
drag, startPoint x: 169, startPoint y: 59, endPoint x: 210, endPoint y: 68, distance: 41.7
click at [210, 68] on div "₹46,100.00 Value (Ex. Redemption) ₹67,200.00 Invoice Total ₹46,200.00 Collectio…" at bounding box center [243, 66] width 428 height 15
click at [366, 11] on input "text" at bounding box center [333, 11] width 80 height 6
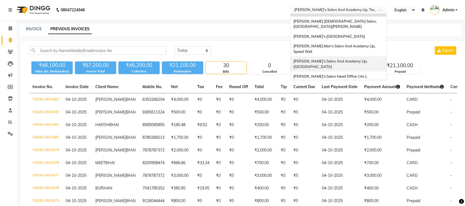
scroll to position [18, 0]
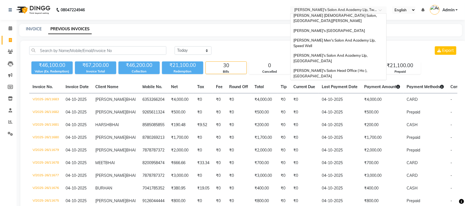
click at [370, 81] on div "Sandy Men's Salon & Academy Llp, Ravapar Road" at bounding box center [339, 88] width 96 height 15
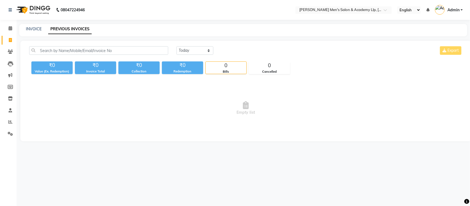
select select "en"
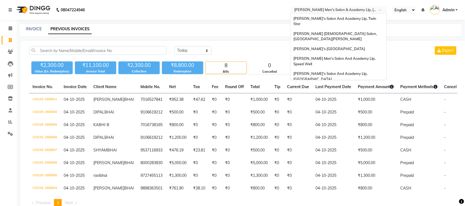
click at [365, 12] on input "text" at bounding box center [333, 11] width 80 height 6
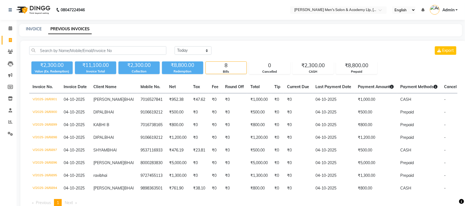
click at [237, 25] on div "INVOICE PREVIOUS INVOICES" at bounding box center [240, 30] width 443 height 12
click at [357, 11] on input "text" at bounding box center [333, 11] width 80 height 6
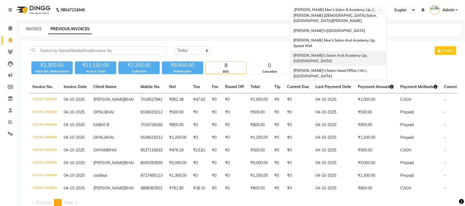
click at [357, 51] on div "[PERSON_NAME]'s Salon And Academy Llp, [GEOGRAPHIC_DATA]" at bounding box center [339, 58] width 96 height 15
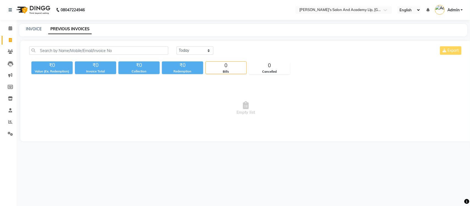
select select "en"
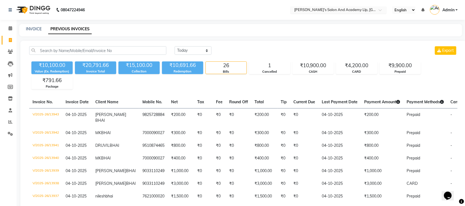
click at [346, 8] on input "text" at bounding box center [333, 11] width 80 height 6
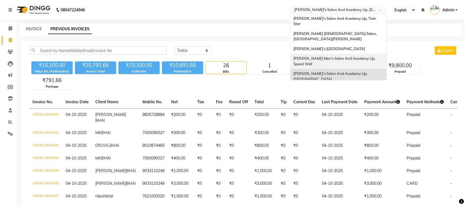
click at [355, 56] on span "[PERSON_NAME] Men's Salon And Academy Llp, Speed Well" at bounding box center [334, 61] width 83 height 10
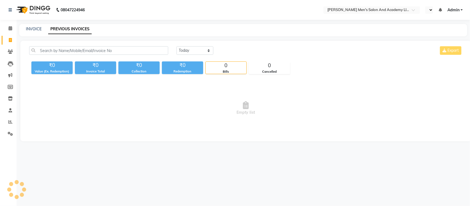
select select "en"
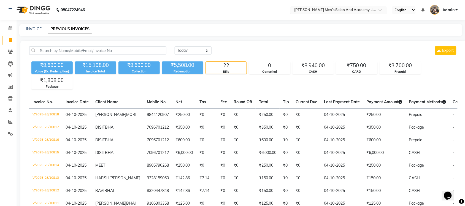
click at [332, 8] on input "text" at bounding box center [333, 11] width 80 height 6
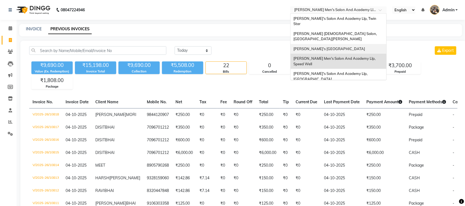
click at [334, 44] on div "[PERSON_NAME]'s [GEOGRAPHIC_DATA]" at bounding box center [339, 49] width 96 height 10
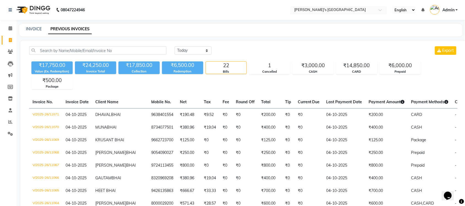
click at [355, 9] on input "text" at bounding box center [333, 11] width 80 height 6
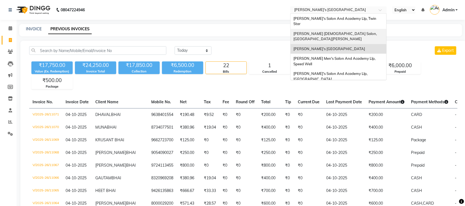
click at [351, 29] on div "Elaine Ladies Salon, Nr Balaji Hall" at bounding box center [339, 36] width 96 height 15
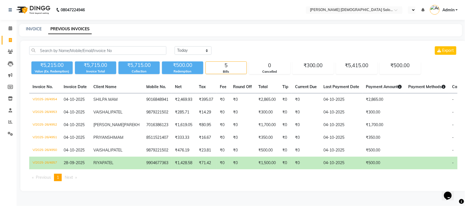
select select "en"
click at [344, 8] on input "text" at bounding box center [333, 11] width 80 height 6
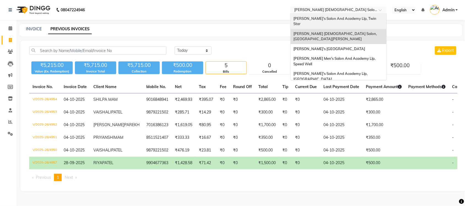
click at [334, 18] on span "[PERSON_NAME]'s Salon And Academy Llp, Twin Star" at bounding box center [335, 21] width 84 height 10
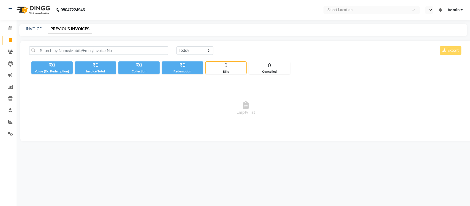
select select "en"
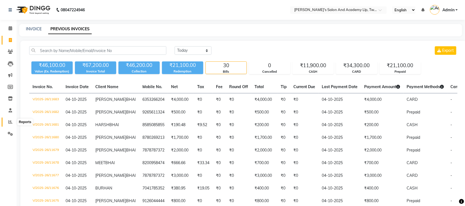
click at [12, 120] on icon at bounding box center [10, 122] width 4 height 4
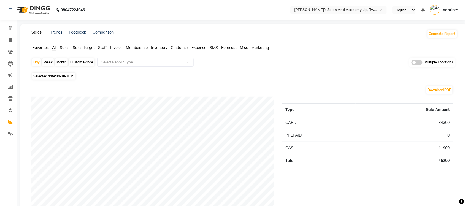
click at [63, 47] on span "Sales" at bounding box center [65, 47] width 10 height 5
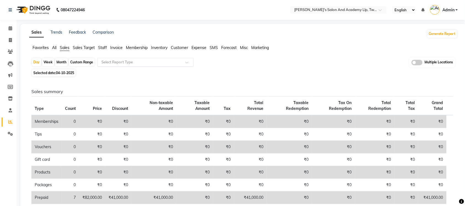
click at [154, 64] on input "text" at bounding box center [139, 63] width 79 height 6
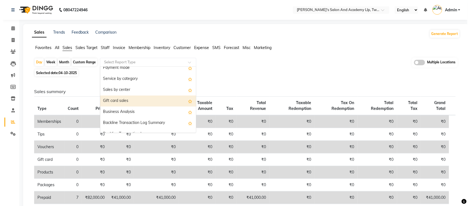
scroll to position [69, 0]
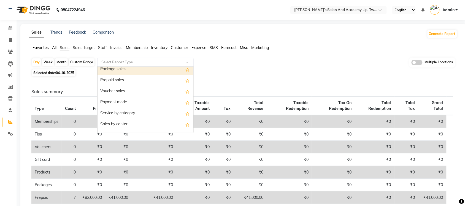
click at [136, 73] on div "Package sales" at bounding box center [146, 69] width 96 height 11
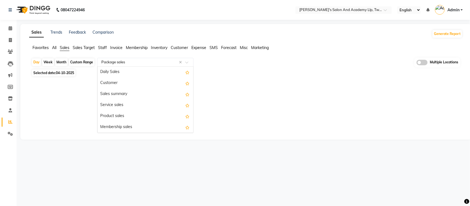
click at [141, 64] on input "text" at bounding box center [139, 63] width 79 height 6
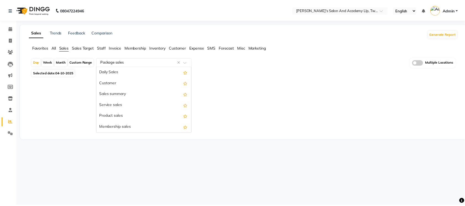
scroll to position [66, 0]
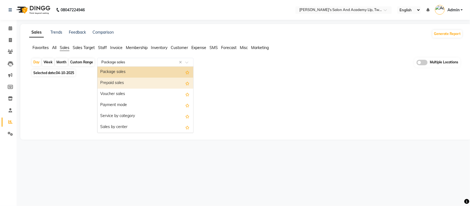
click at [135, 85] on div "Prepaid sales" at bounding box center [146, 83] width 96 height 11
select select "full_report"
select select "csv"
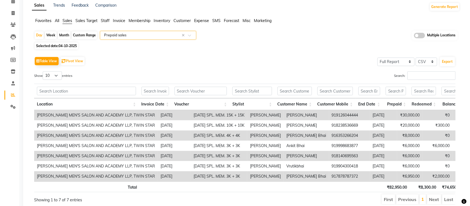
scroll to position [0, 0]
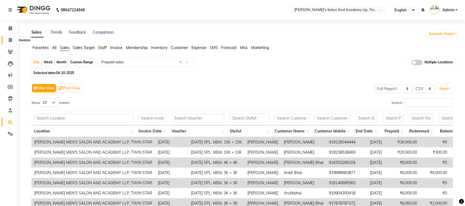
click at [10, 37] on span at bounding box center [11, 40] width 10 height 6
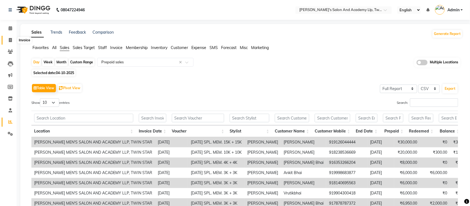
select select "service"
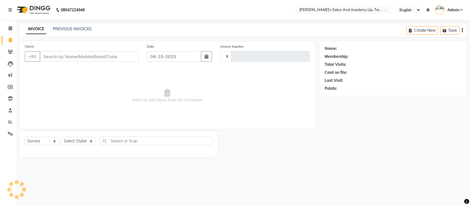
type input "11684"
select select "6985"
click at [66, 28] on link "PREVIOUS INVOICES" at bounding box center [72, 28] width 39 height 5
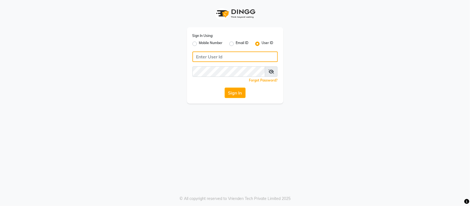
click at [219, 57] on input "Username" at bounding box center [235, 57] width 85 height 10
type input "s"
type input "SANDY"
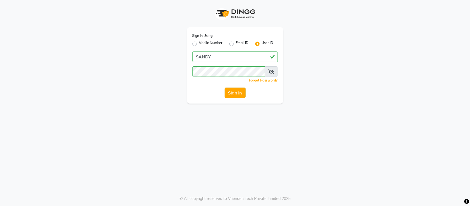
click at [234, 91] on button "Sign In" at bounding box center [235, 93] width 21 height 10
